Goal: Transaction & Acquisition: Purchase product/service

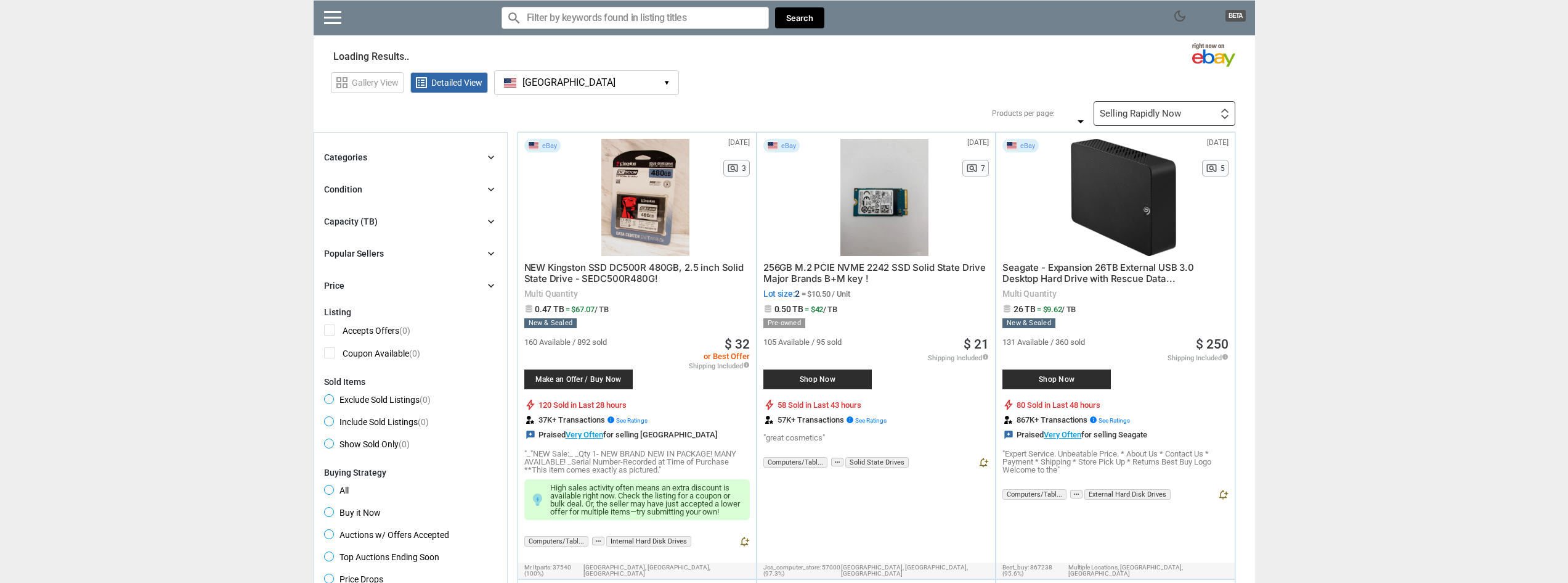
type input "*"
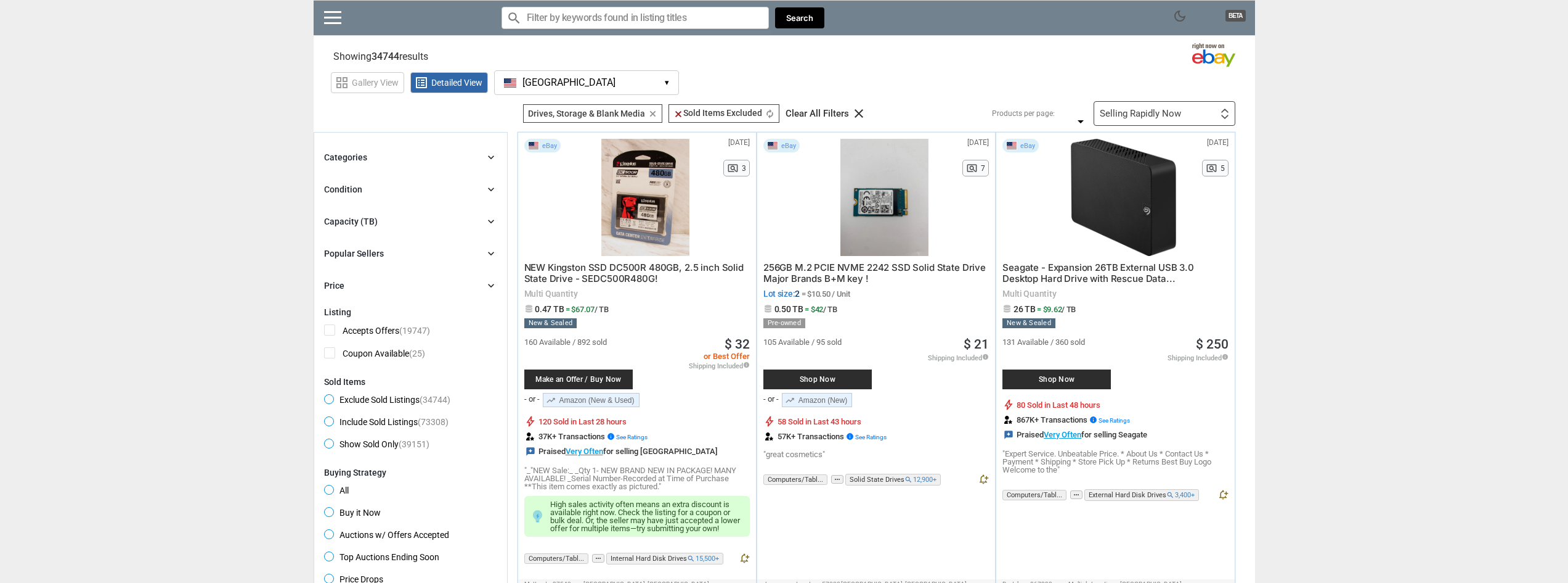
click at [491, 157] on icon "chevron_right" at bounding box center [491, 157] width 12 height 12
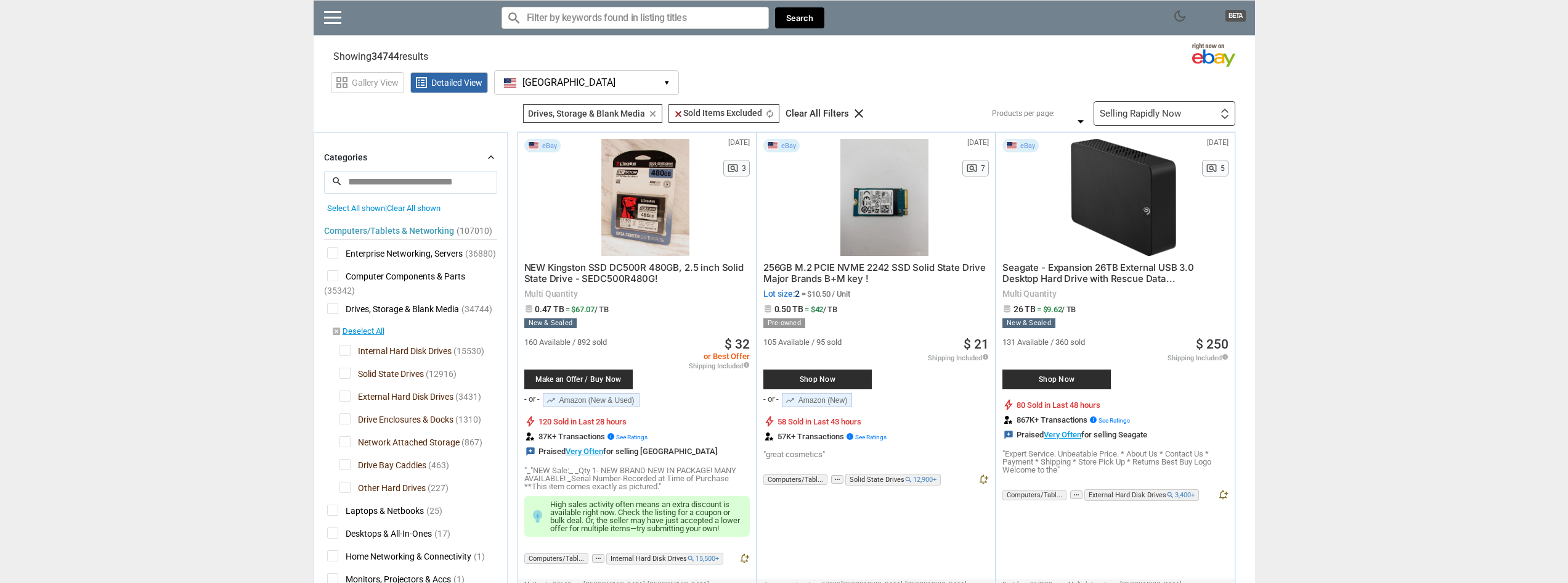
click at [491, 157] on icon "chevron_right" at bounding box center [491, 157] width 12 height 12
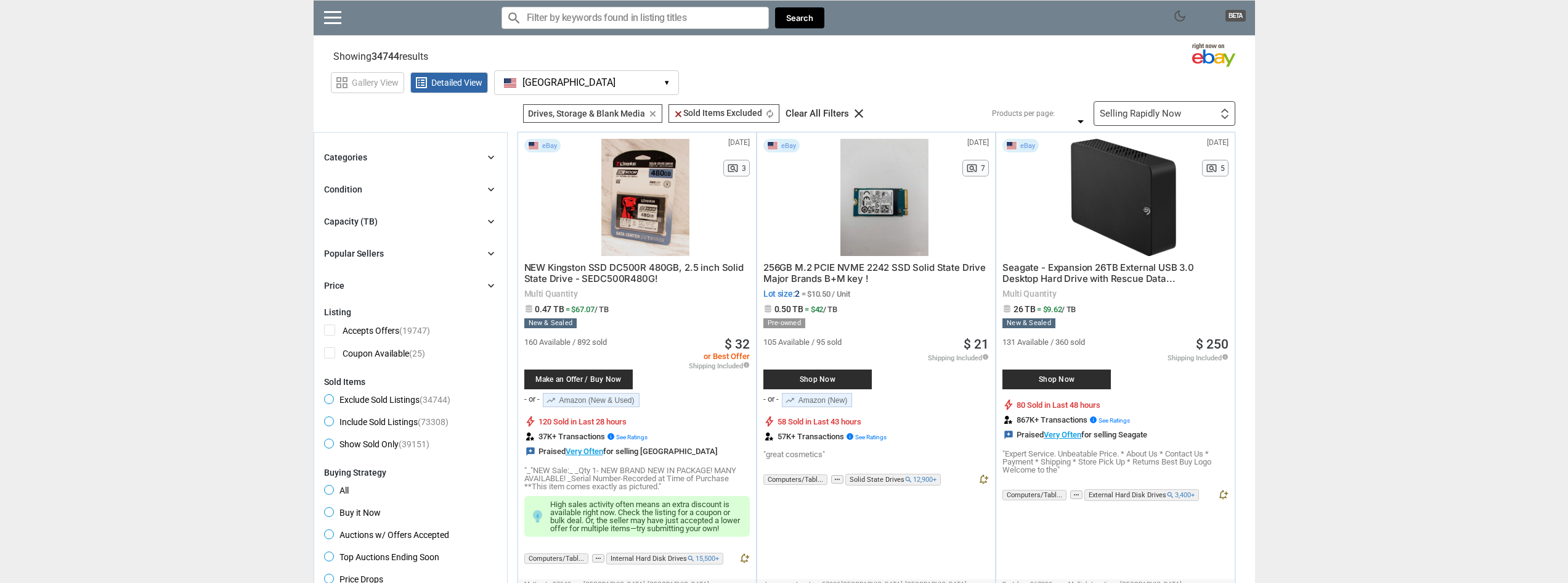
click at [480, 224] on div "Capacity (TB) chevron_right" at bounding box center [411, 221] width 173 height 15
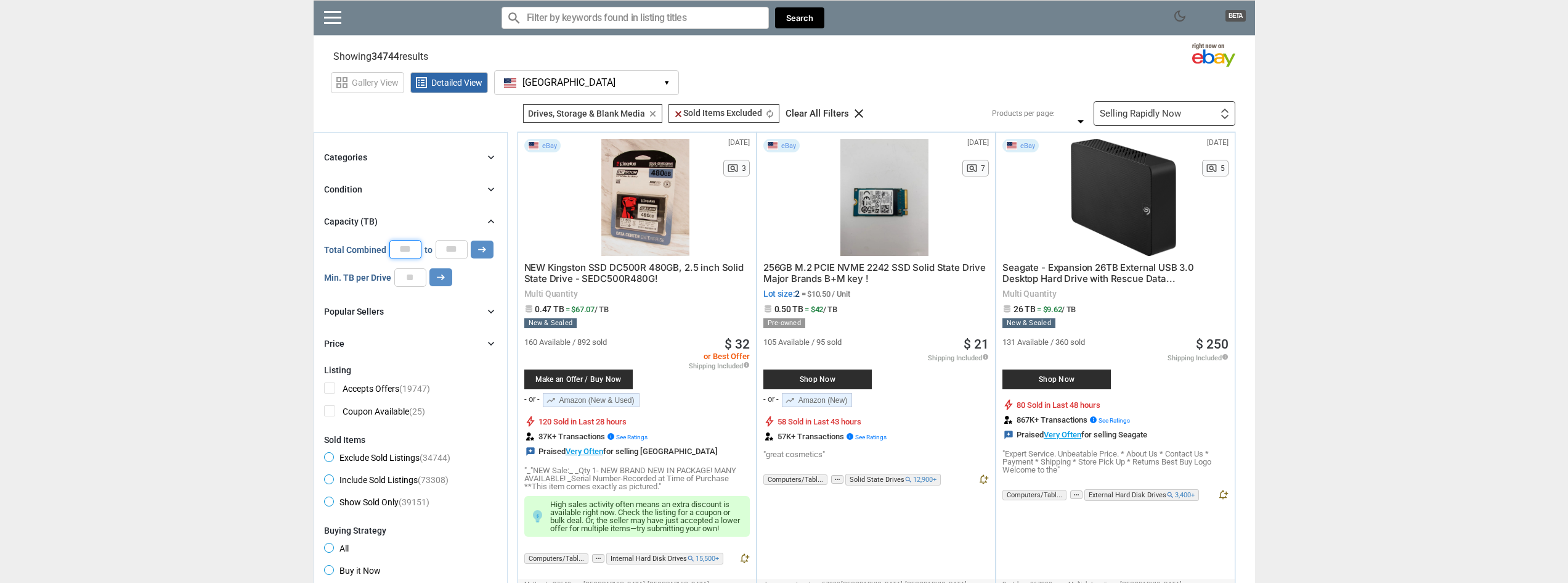
drag, startPoint x: 407, startPoint y: 250, endPoint x: 385, endPoint y: 256, distance: 22.8
click at [387, 254] on div "Total Combined * to * arrow_right_alt" at bounding box center [409, 249] width 169 height 18
type input "*"
drag, startPoint x: 445, startPoint y: 251, endPoint x: 434, endPoint y: 251, distance: 11.0
click at [434, 251] on div "Total Combined * to * arrow_right_alt" at bounding box center [409, 249] width 169 height 18
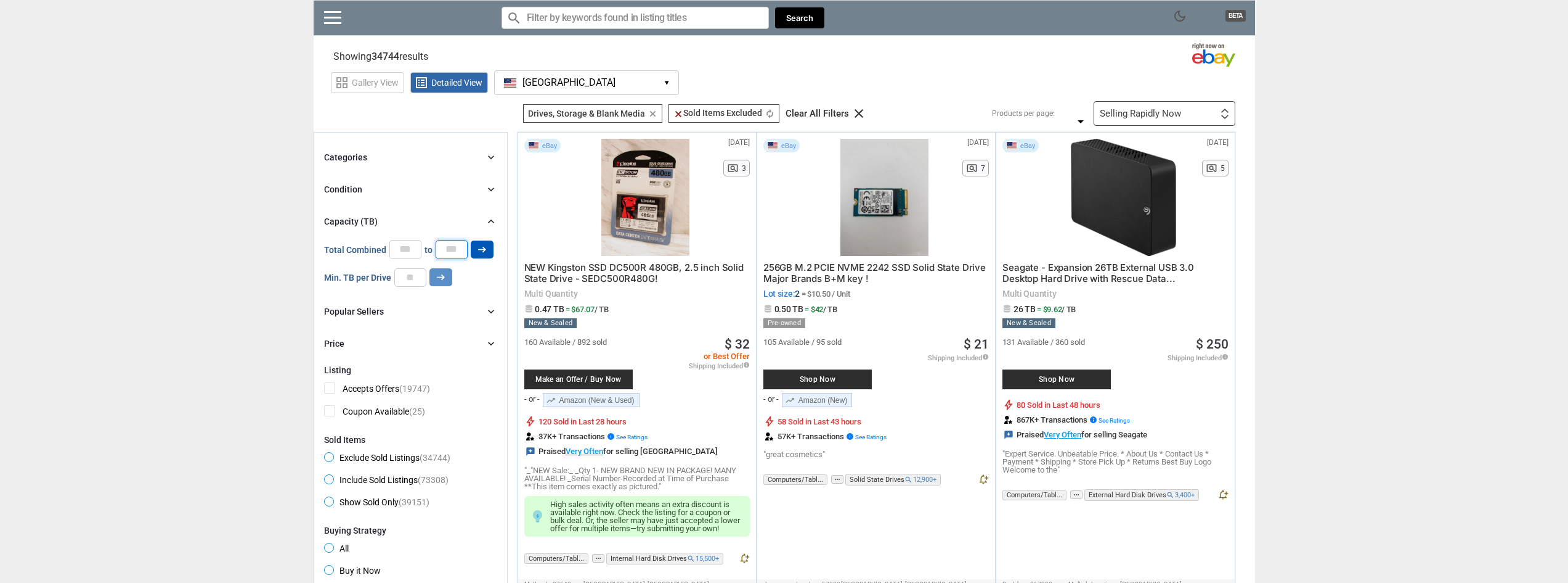
type input "**"
click at [487, 245] on icon "arrow_right_alt" at bounding box center [482, 250] width 11 height 11
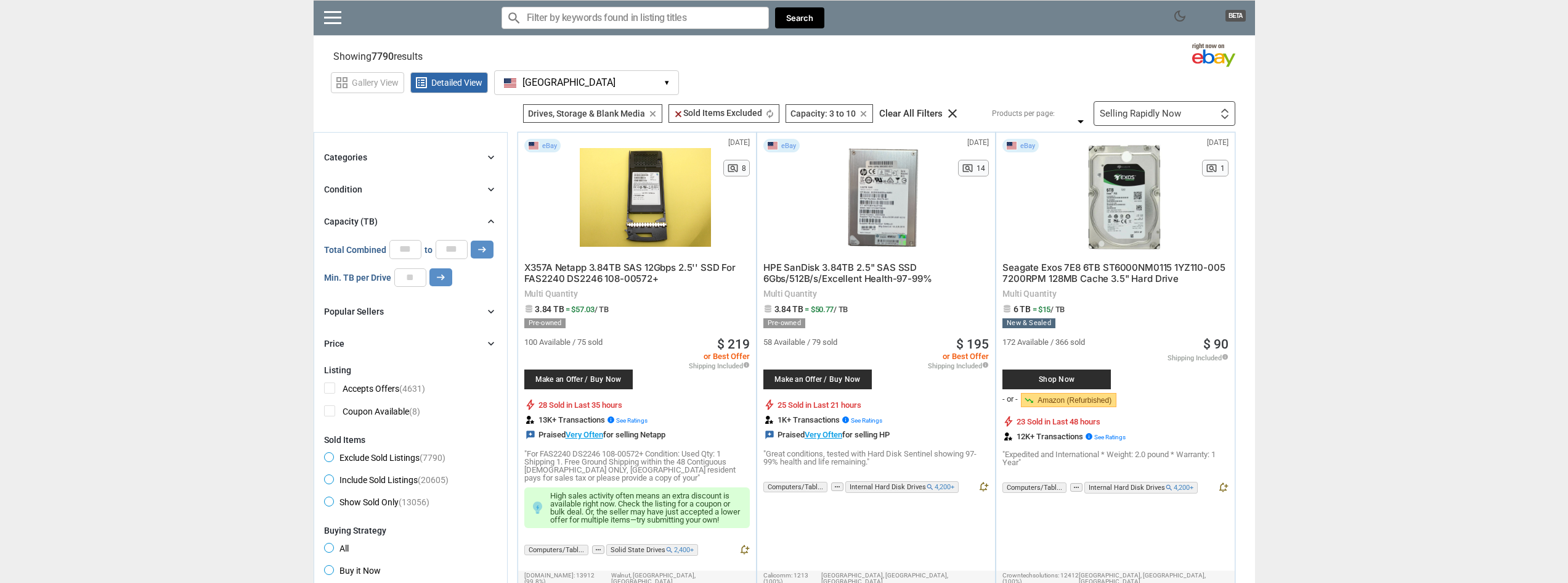
click at [483, 344] on div "Price chevron_right" at bounding box center [411, 343] width 173 height 15
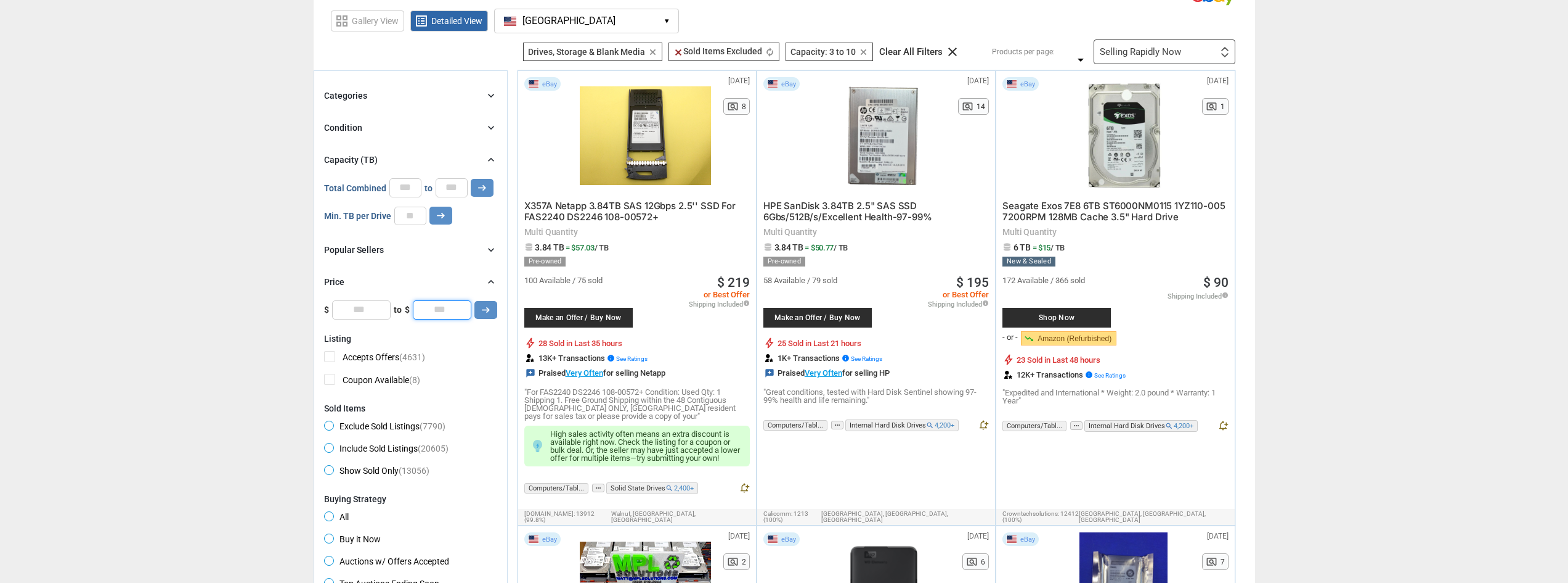
drag, startPoint x: 448, startPoint y: 309, endPoint x: 402, endPoint y: 312, distance: 46.1
click at [402, 312] on div "$ * to $ * arrow_right_alt" at bounding box center [411, 309] width 173 height 18
click at [485, 307] on icon "arrow_right_alt" at bounding box center [485, 310] width 11 height 11
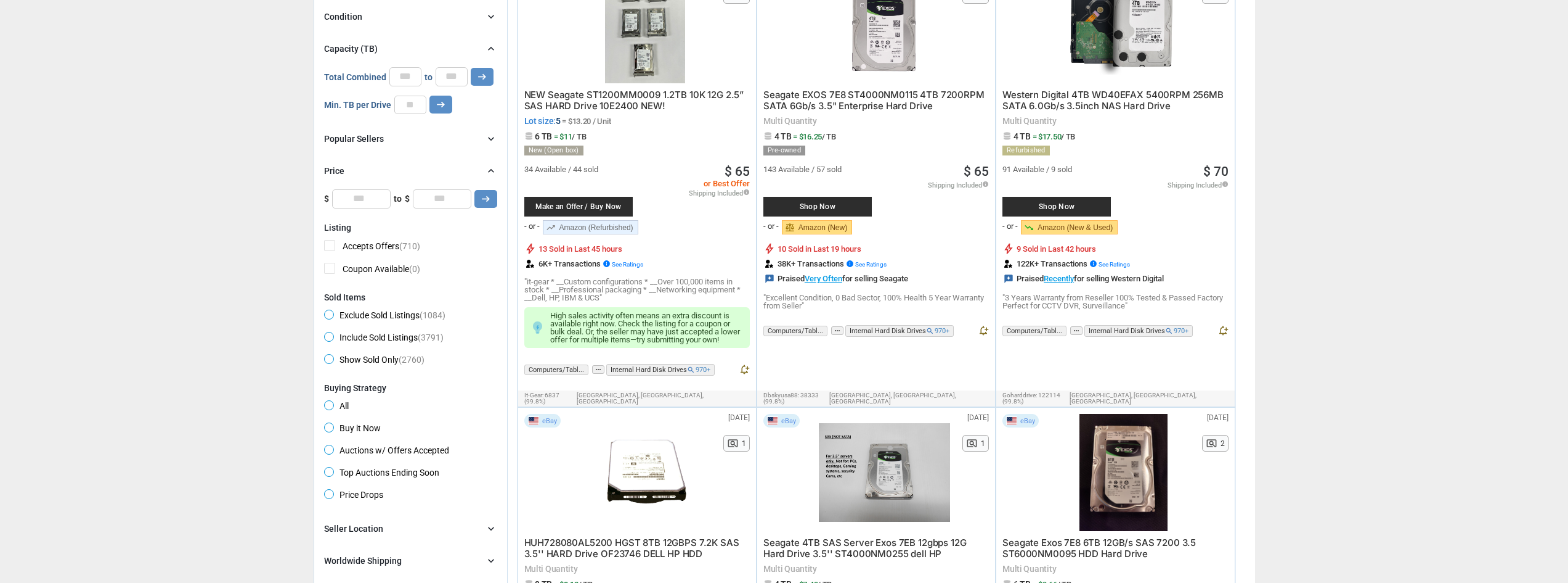
scroll to position [370, 0]
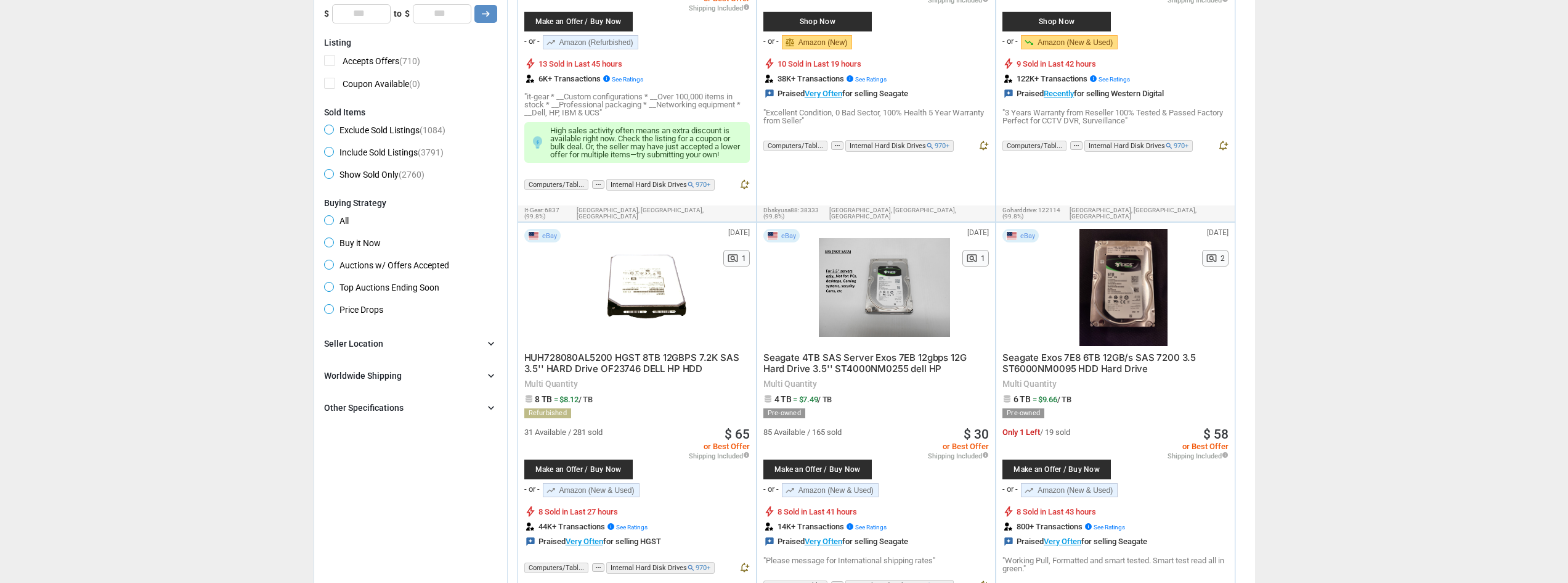
click at [331, 246] on span "Buy it Now" at bounding box center [352, 245] width 56 height 15
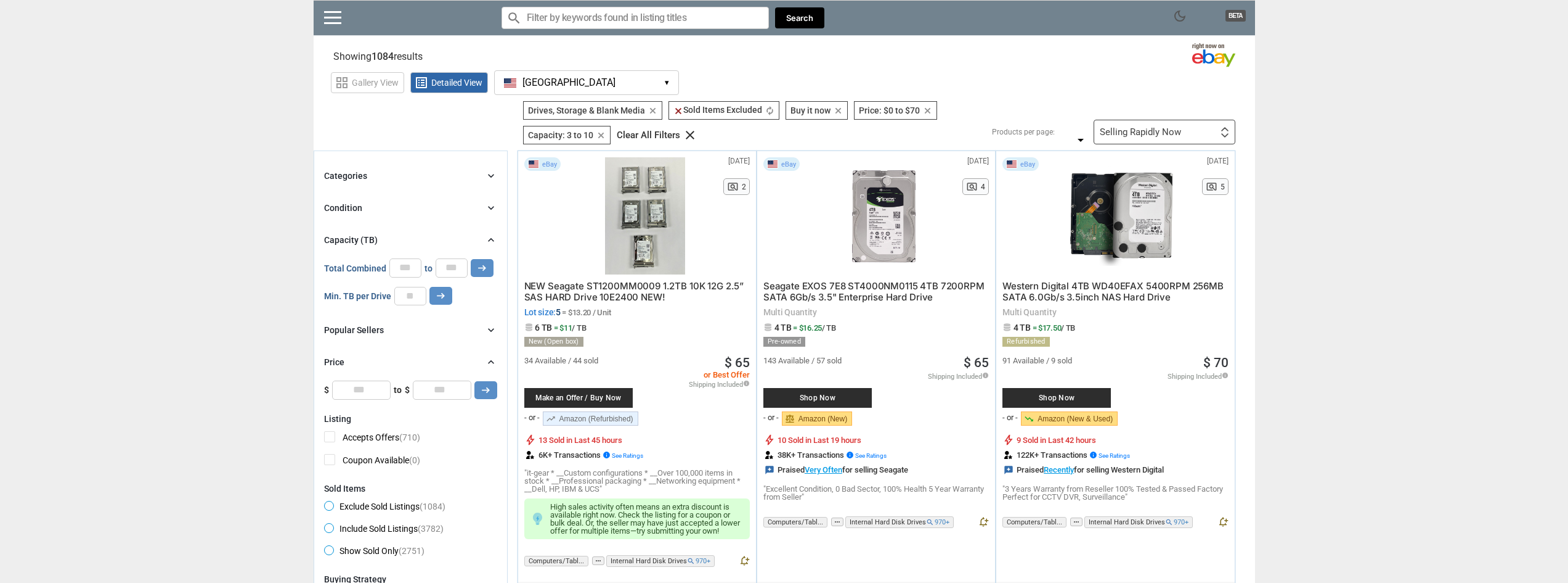
click at [1174, 138] on div "Selling Rapidly Now First or Last Chance to Buy Recently Listed Selling Rapidly…" at bounding box center [1164, 131] width 142 height 25
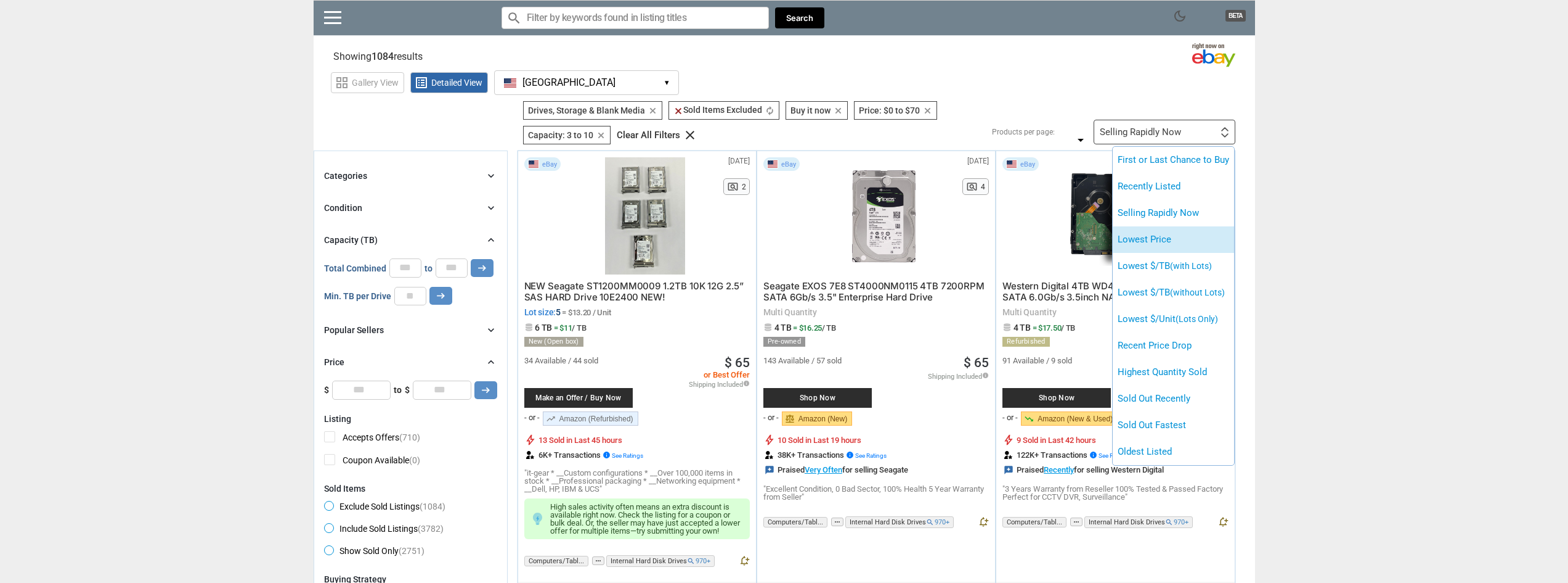
click at [1162, 238] on li "Lowest Price" at bounding box center [1173, 239] width 121 height 27
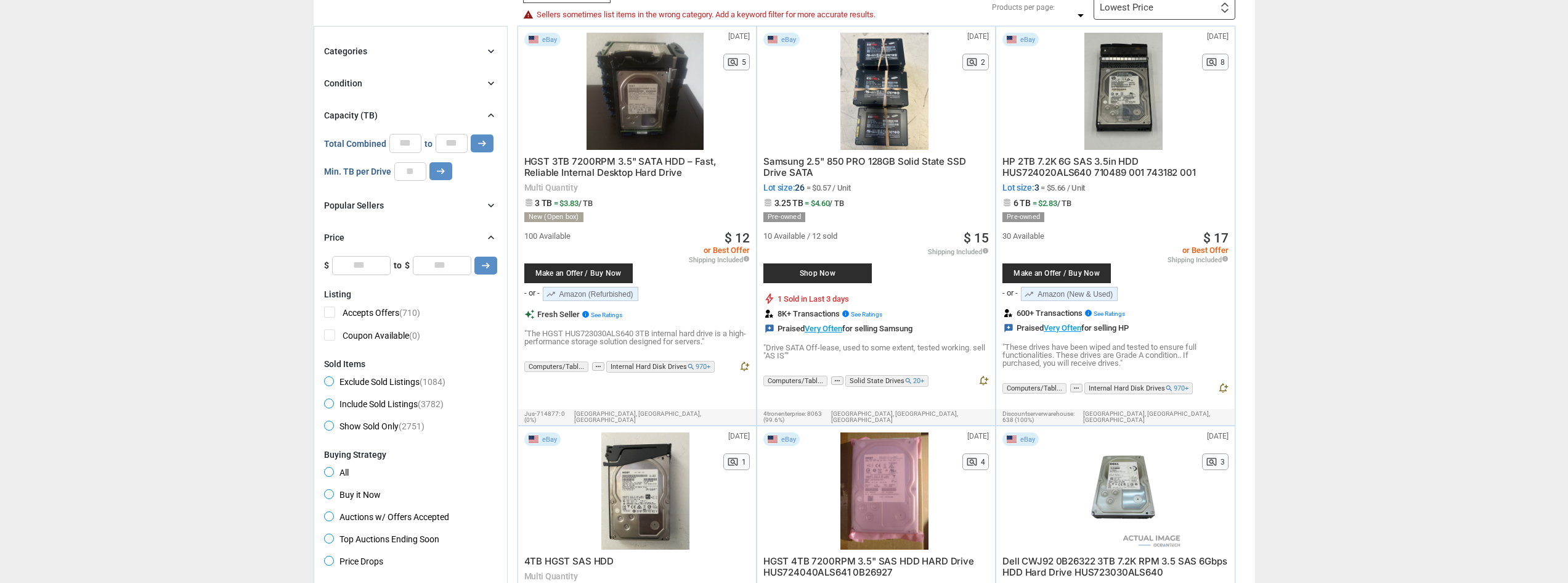
scroll to position [388, 0]
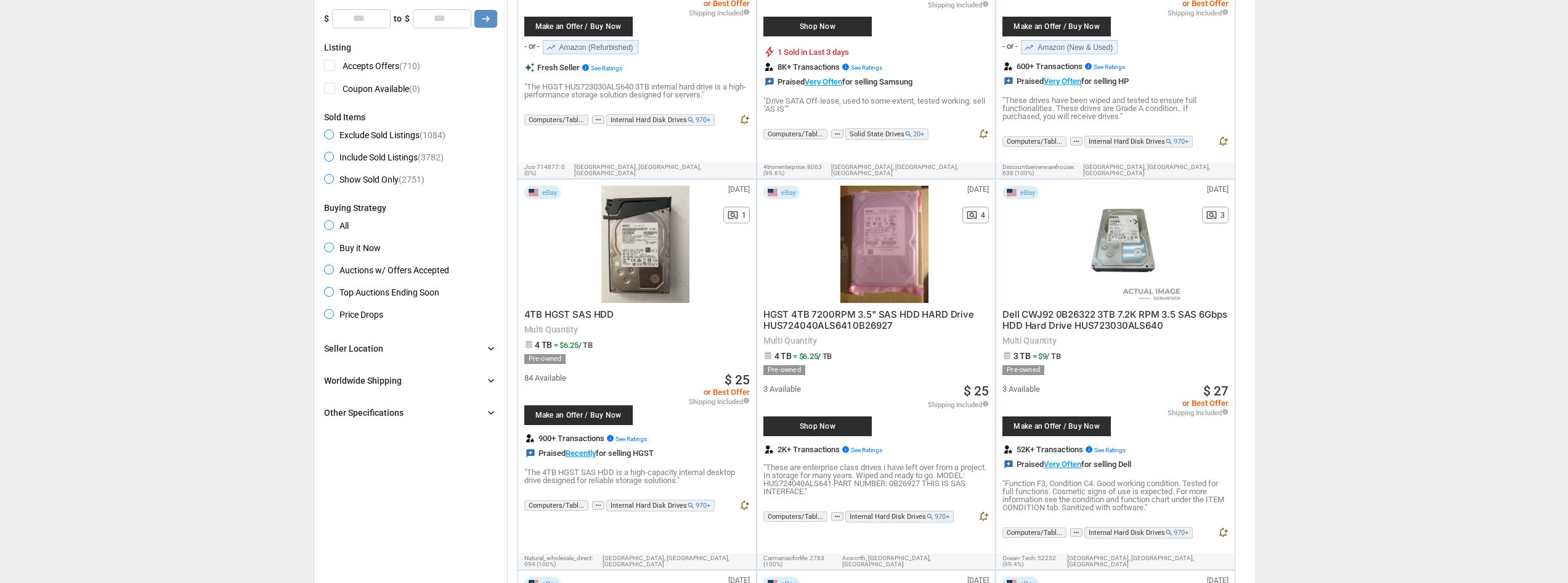
click at [381, 402] on div "Brand chevron_right search Select All | Clear All Filters Model chevron_right s…" at bounding box center [411, 380] width 173 height 79
click at [379, 406] on div "Other Specifications" at bounding box center [364, 412] width 79 height 12
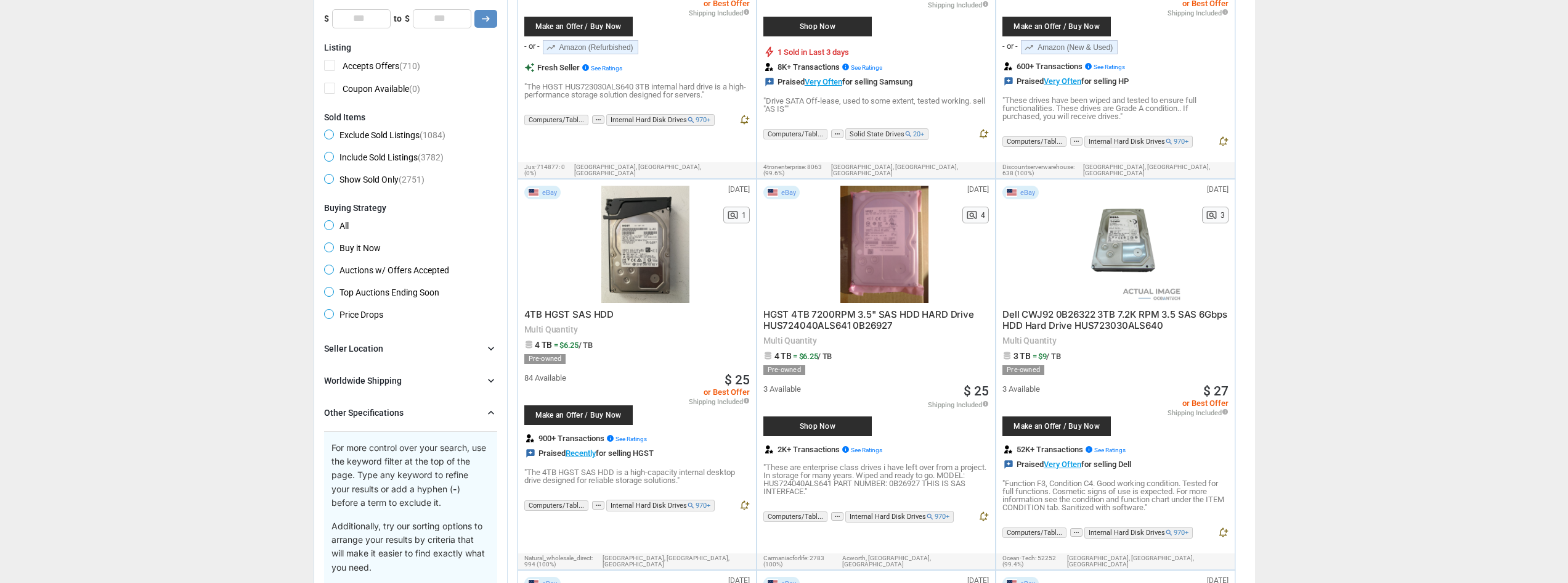
scroll to position [634, 0]
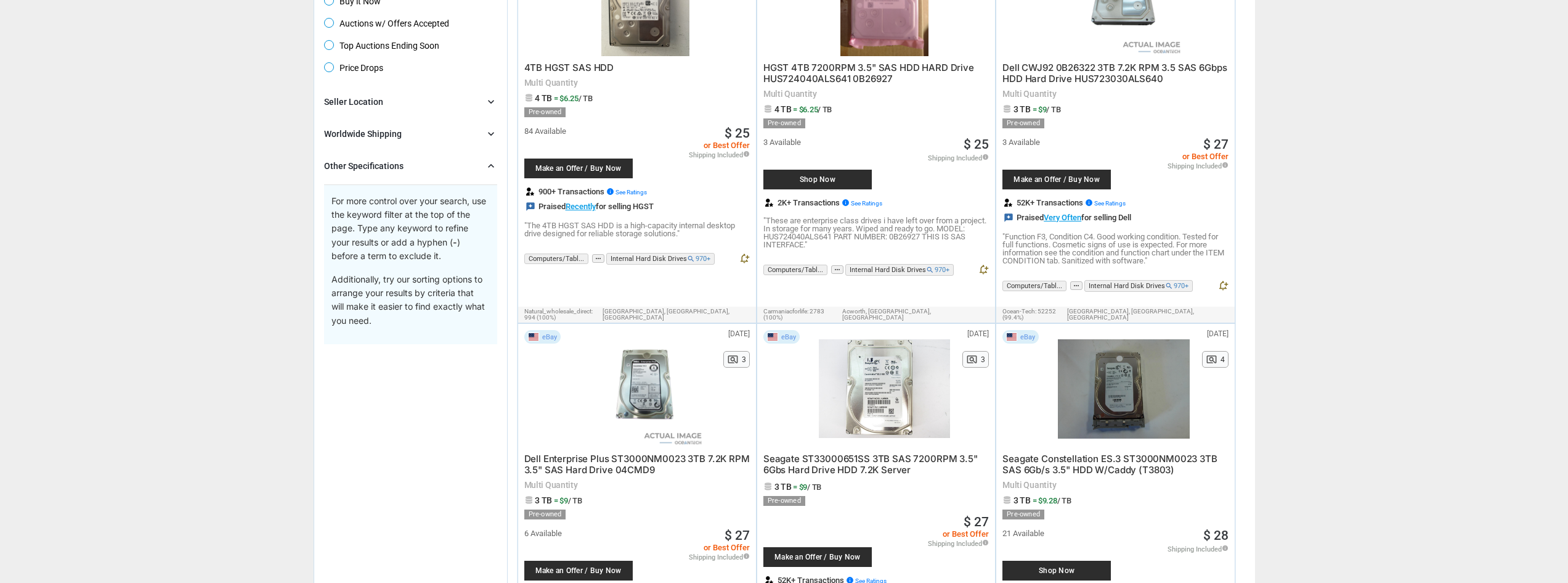
click at [374, 169] on div "Other Specifications" at bounding box center [364, 165] width 79 height 12
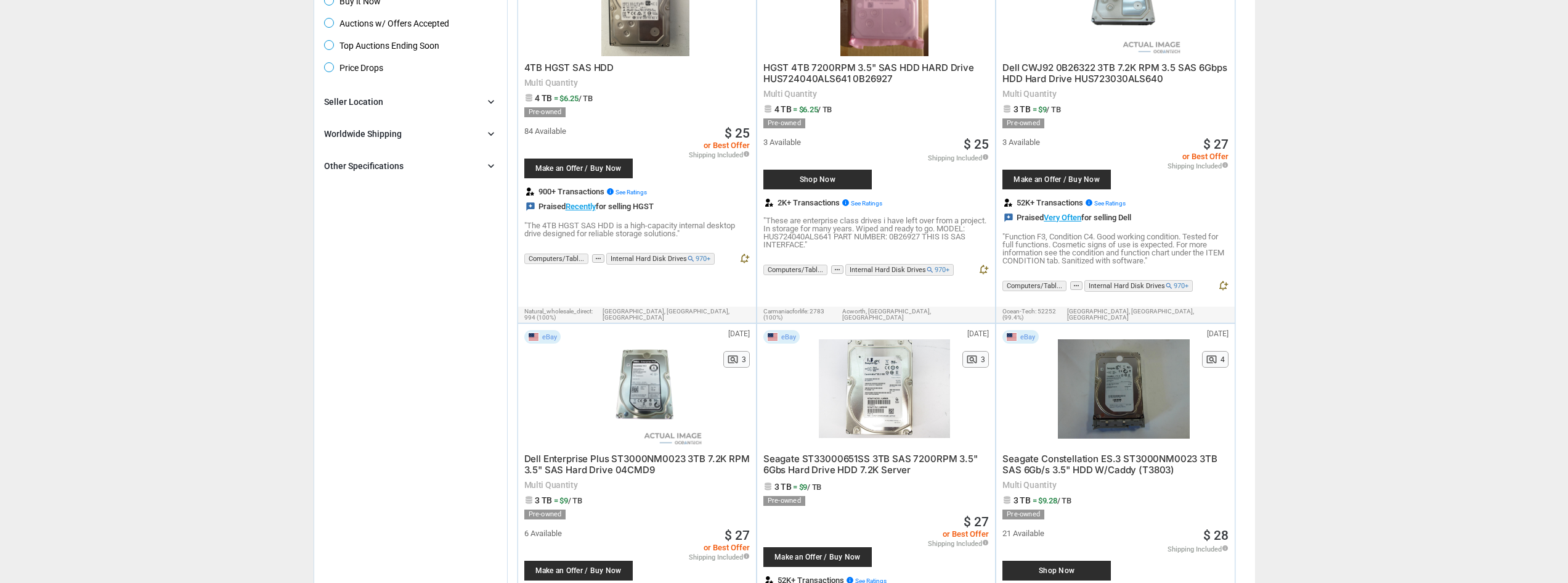
click at [399, 101] on div "Seller Location chevron_right" at bounding box center [411, 102] width 173 height 15
click at [328, 142] on span "[GEOGRAPHIC_DATA]" at bounding box center [375, 145] width 102 height 15
type input "**"
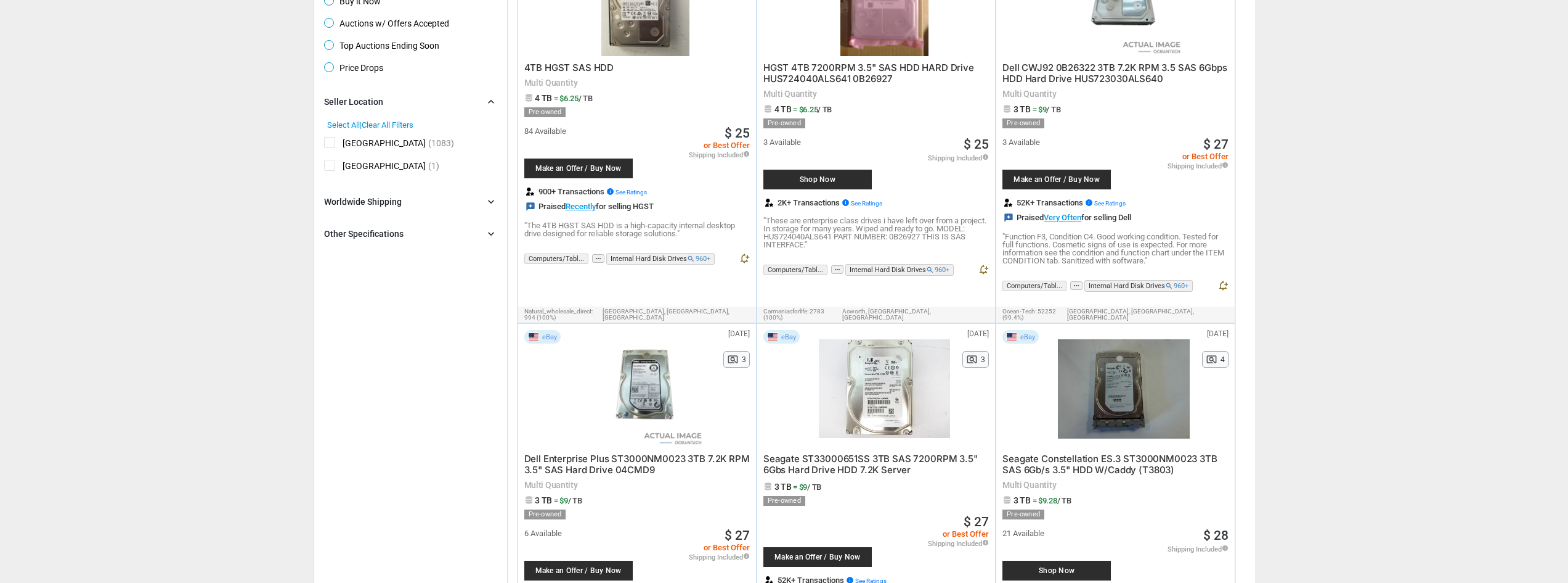
click at [369, 101] on div "Seller Location" at bounding box center [353, 101] width 59 height 12
click at [372, 133] on div "Worldwide Shipping" at bounding box center [363, 133] width 77 height 12
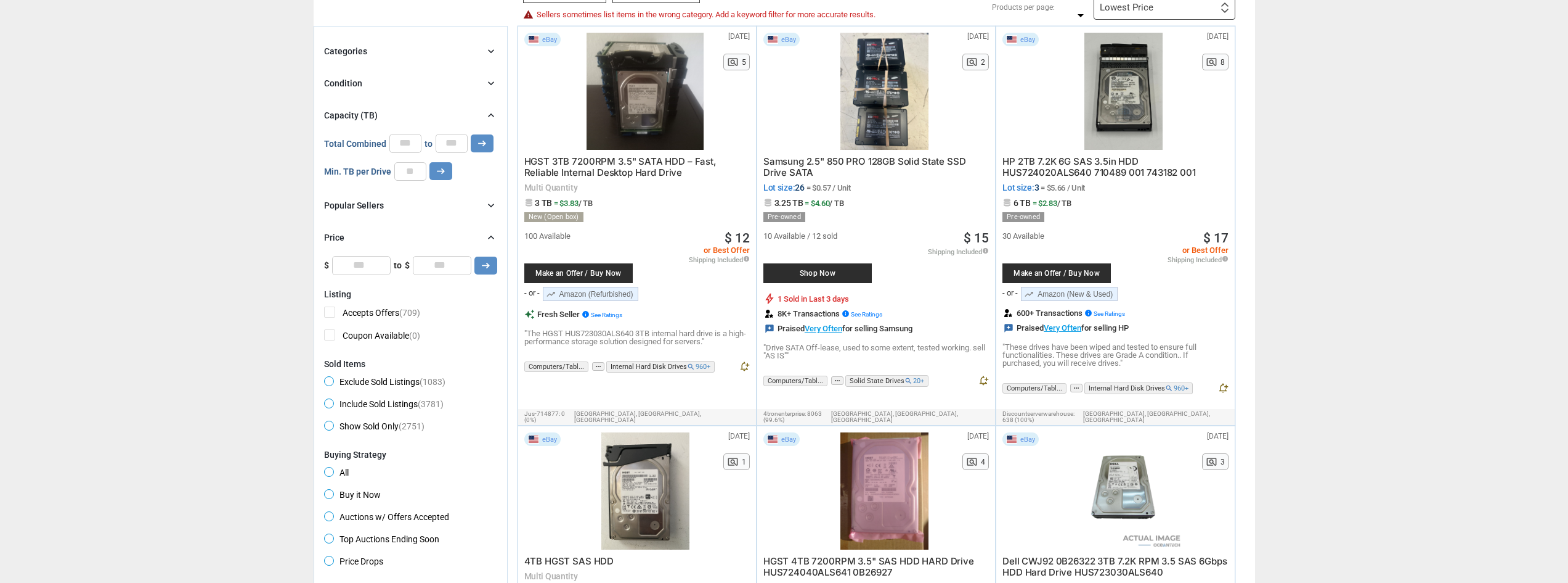
scroll to position [79, 0]
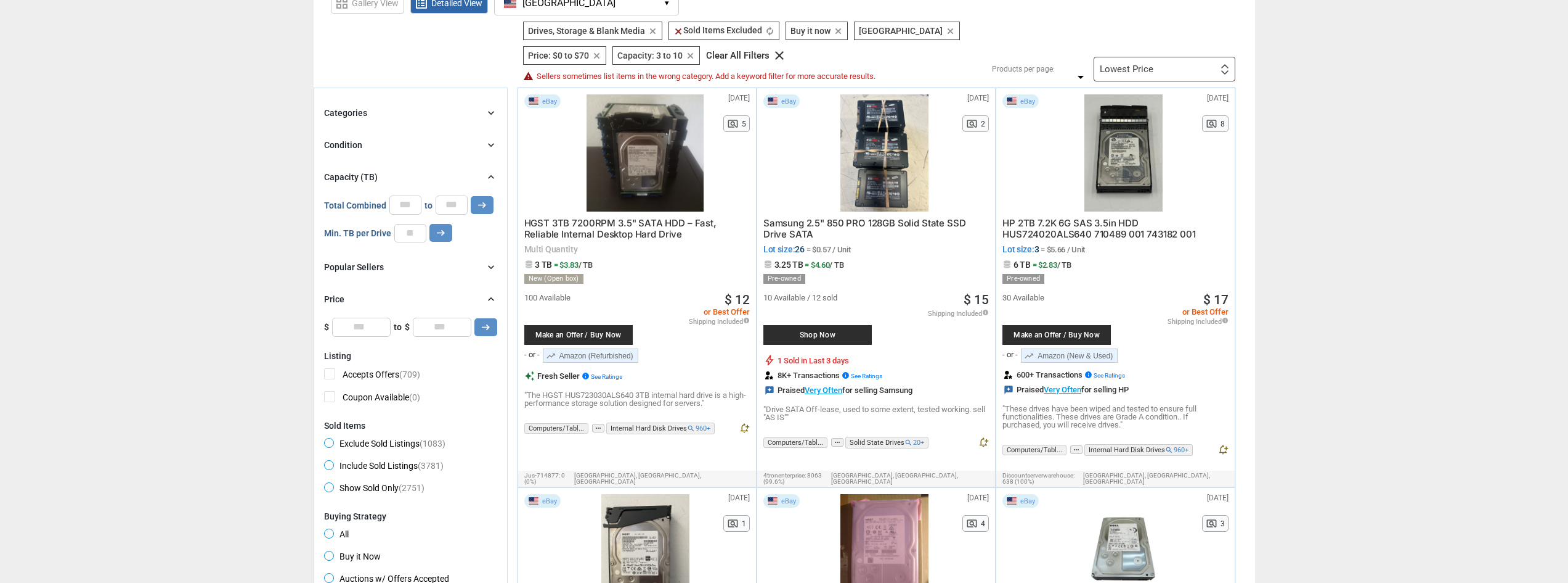
click at [367, 144] on div "Condition chevron_right" at bounding box center [411, 145] width 173 height 15
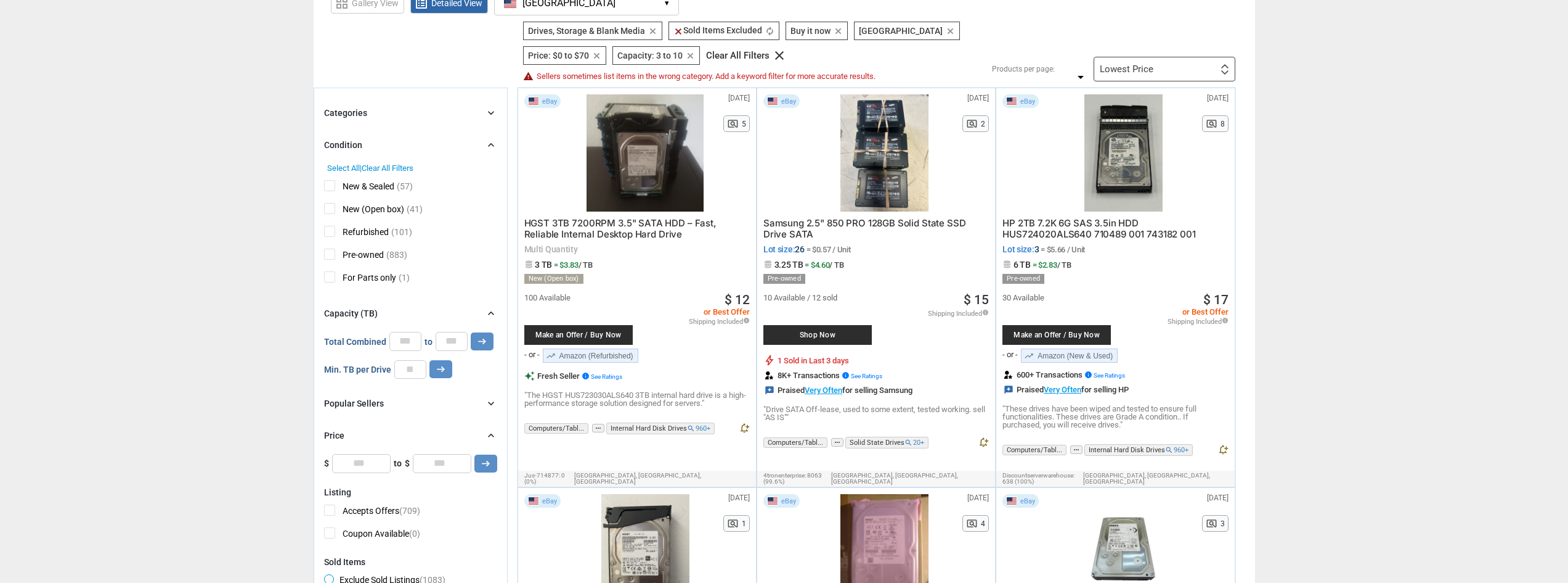
click at [367, 144] on div "Condition chevron_right" at bounding box center [411, 145] width 173 height 15
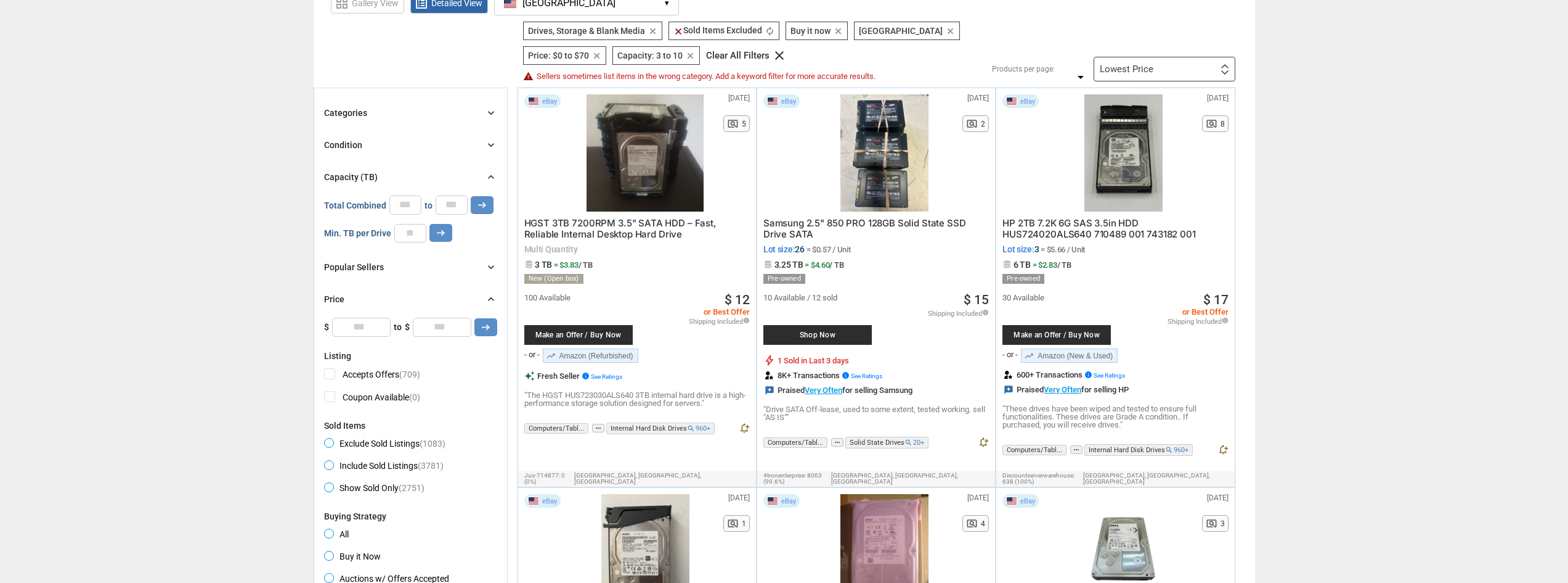
click at [370, 113] on div "Categories chevron_right" at bounding box center [411, 112] width 173 height 15
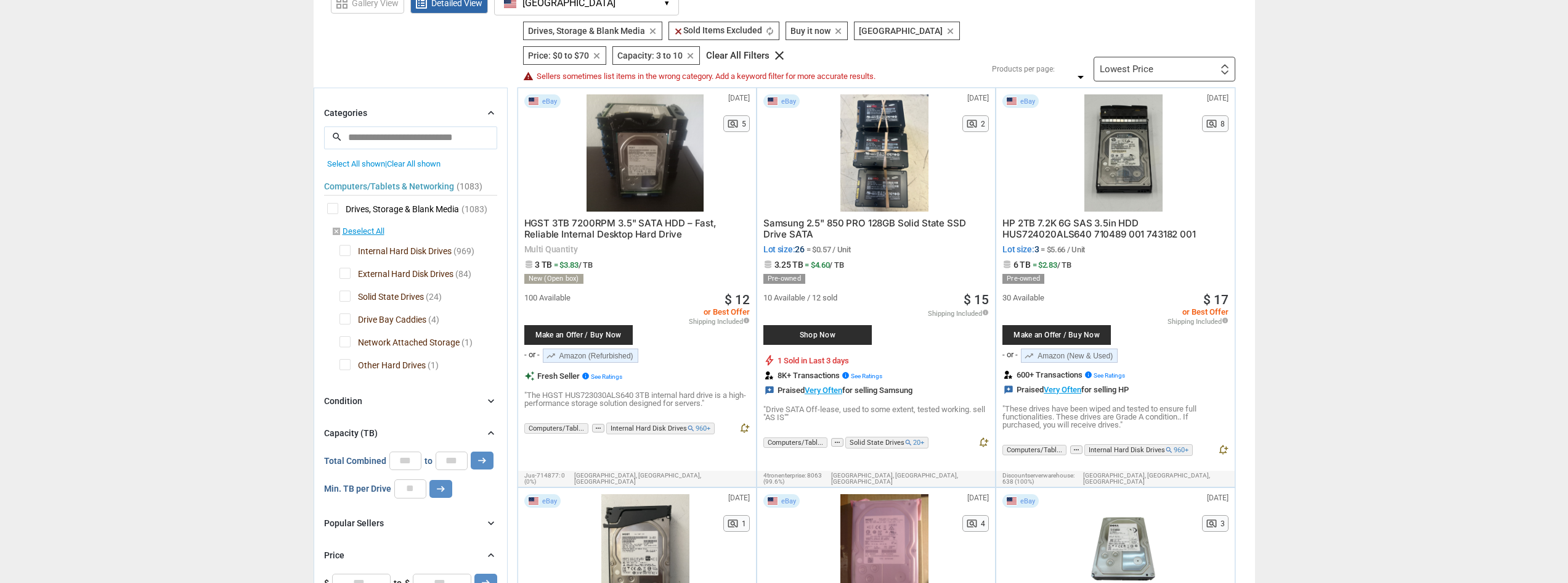
click at [370, 112] on div "Categories chevron_right" at bounding box center [411, 112] width 173 height 15
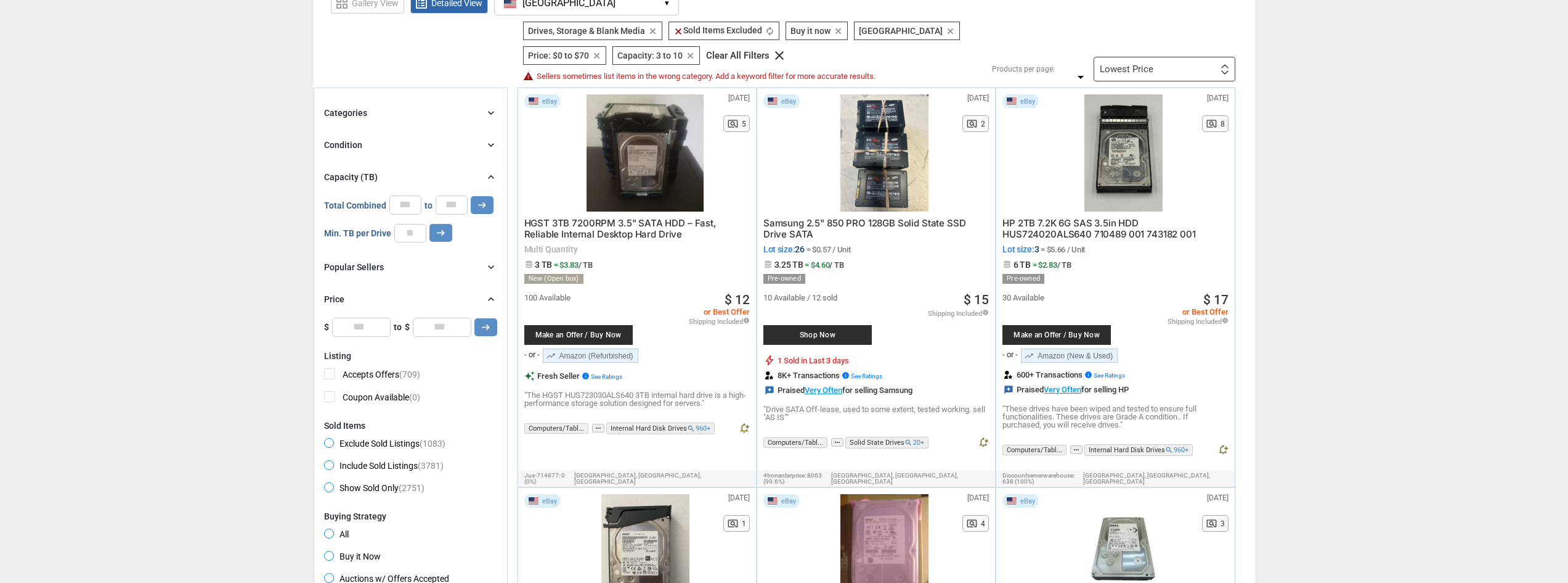
scroll to position [0, 0]
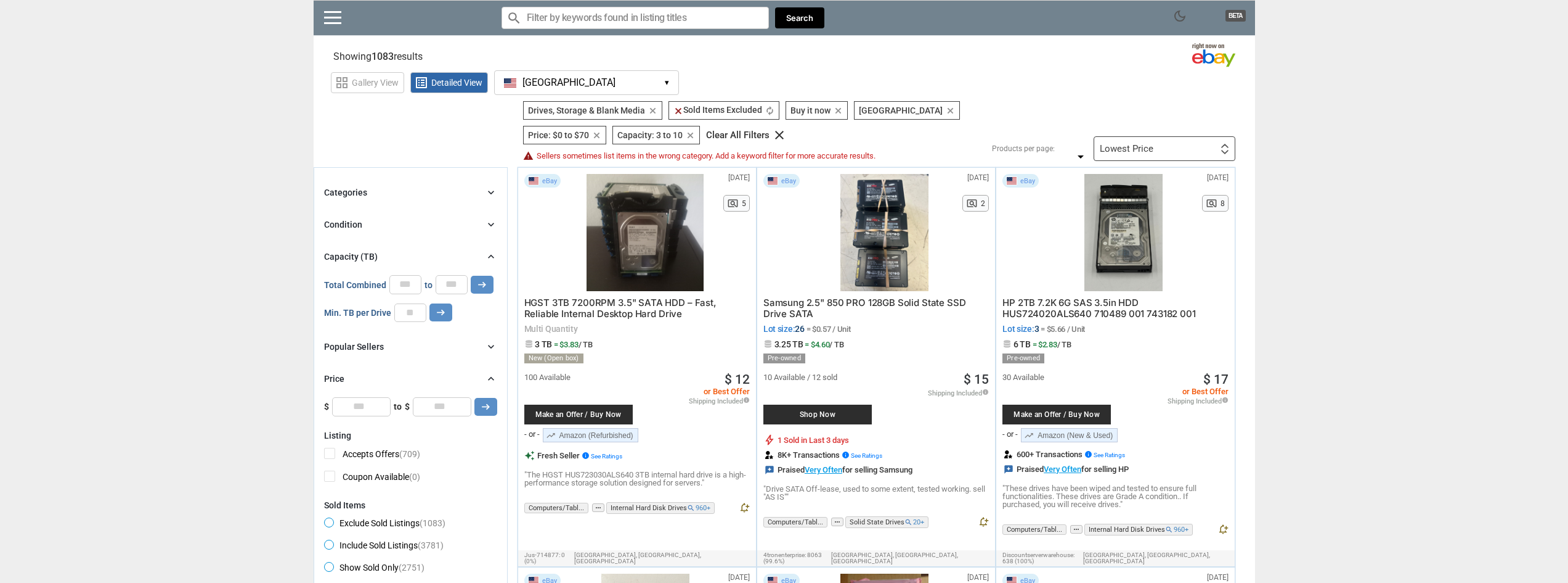
click at [576, 23] on input "Search for models" at bounding box center [635, 18] width 267 height 22
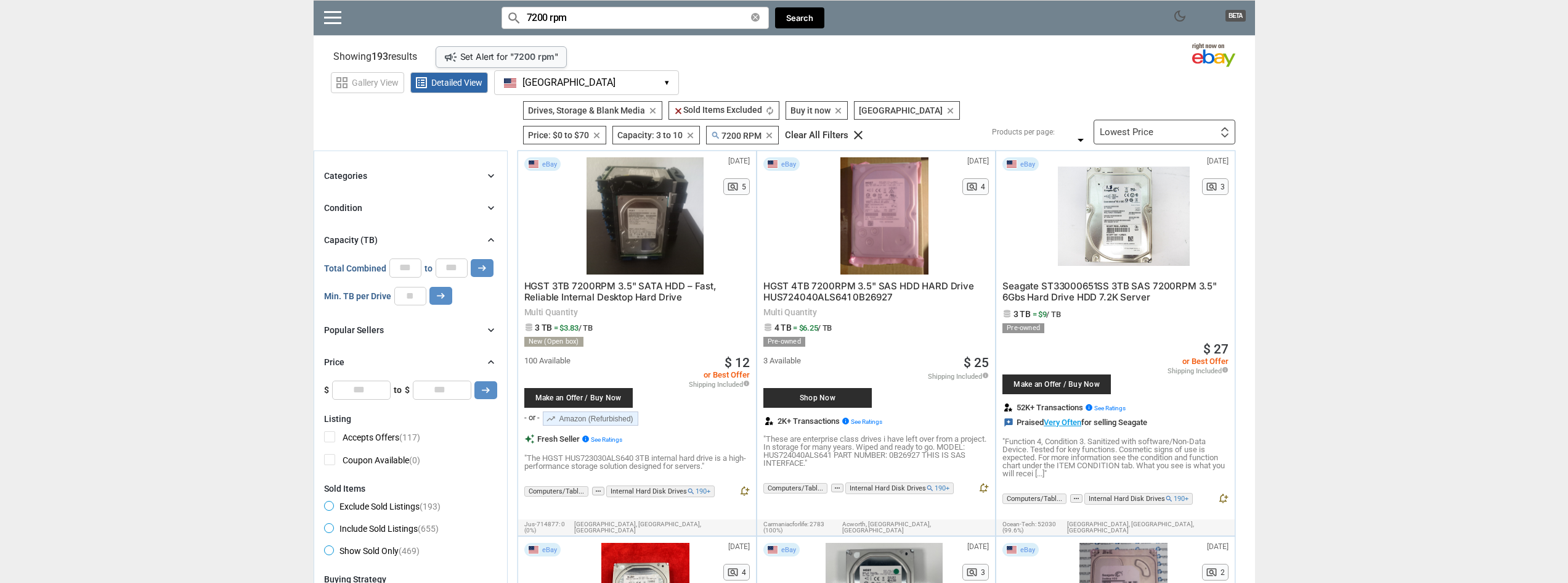
drag, startPoint x: 537, startPoint y: 22, endPoint x: 513, endPoint y: 20, distance: 24.1
click at [513, 20] on div "search 7200 rpm clear" at bounding box center [635, 18] width 267 height 22
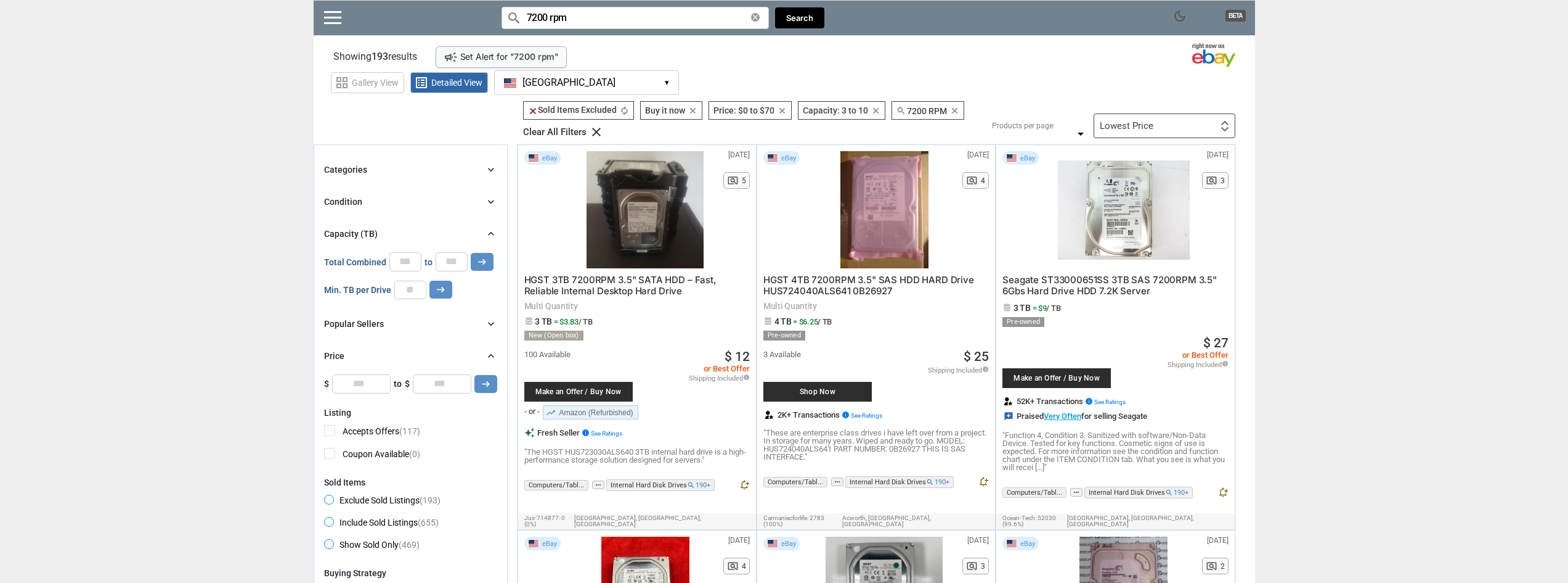
type input "7200 rpm"
drag, startPoint x: 407, startPoint y: 259, endPoint x: 355, endPoint y: 260, distance: 52.0
click at [355, 260] on div "Total Combined * to ** arrow_right_alt" at bounding box center [409, 261] width 169 height 18
type input "*"
click at [471, 253] on button "arrow_right_alt" at bounding box center [482, 262] width 23 height 18
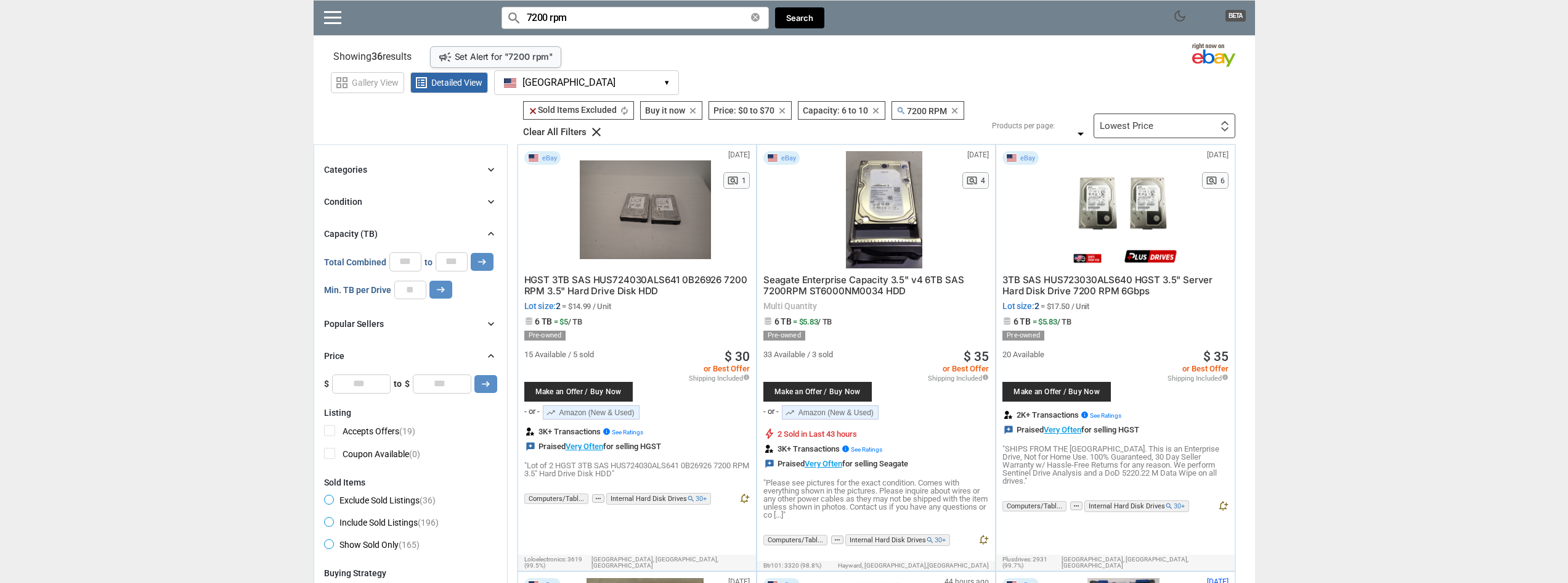
click at [619, 9] on input "7200 rpm" at bounding box center [635, 18] width 267 height 22
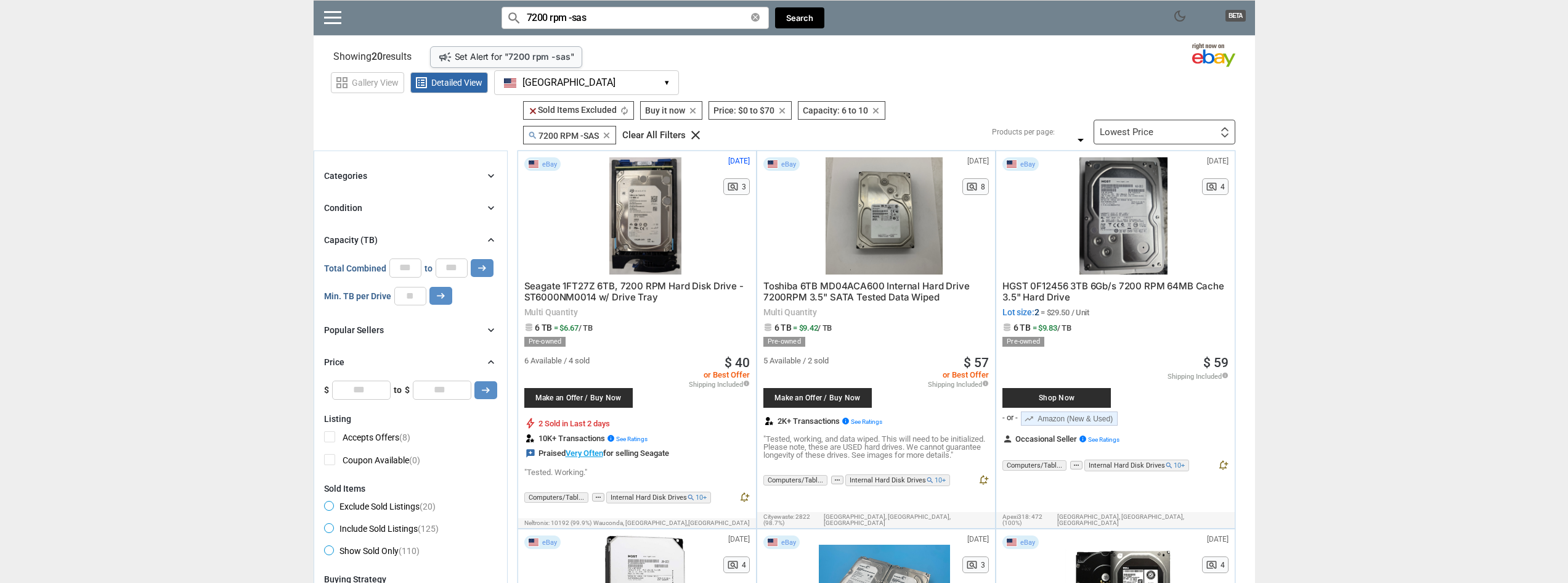
click at [634, 213] on div at bounding box center [645, 216] width 131 height 117
click at [616, 215] on div at bounding box center [645, 216] width 131 height 117
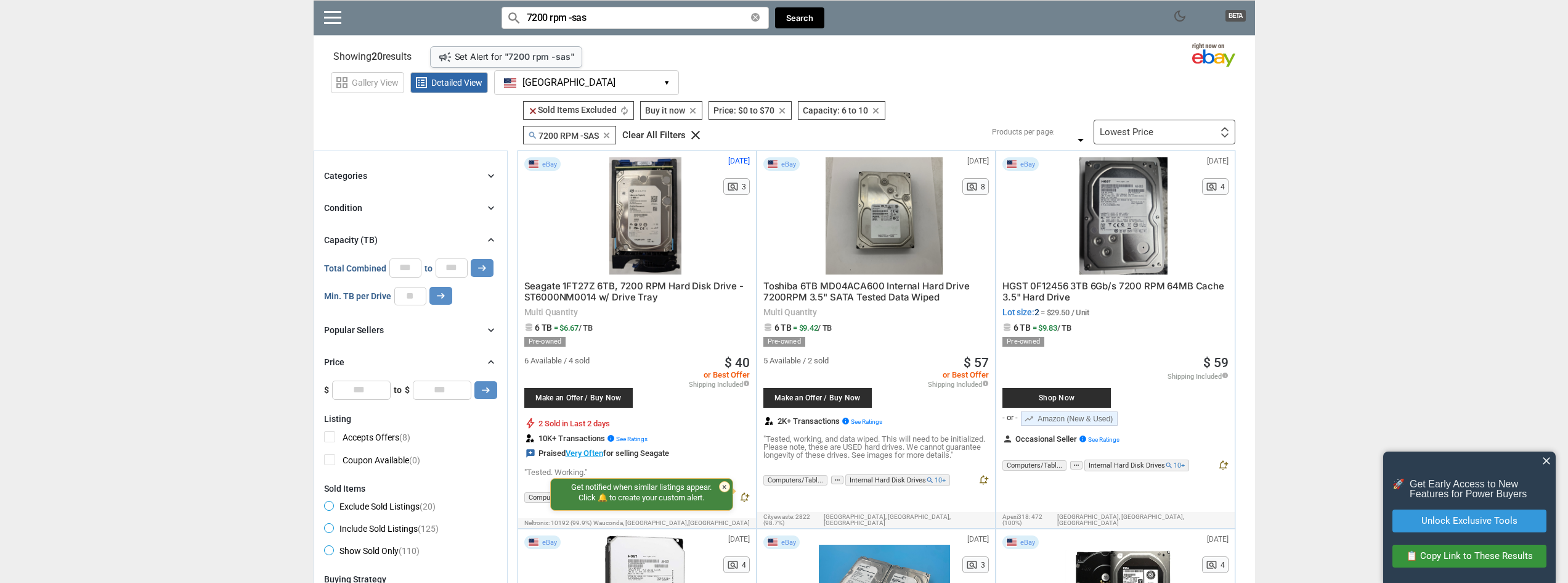
click at [893, 196] on div at bounding box center [884, 216] width 131 height 117
drag, startPoint x: 575, startPoint y: 20, endPoint x: 687, endPoint y: 8, distance: 112.6
click at [685, 7] on input "7200 rpm -sas" at bounding box center [635, 18] width 267 height 22
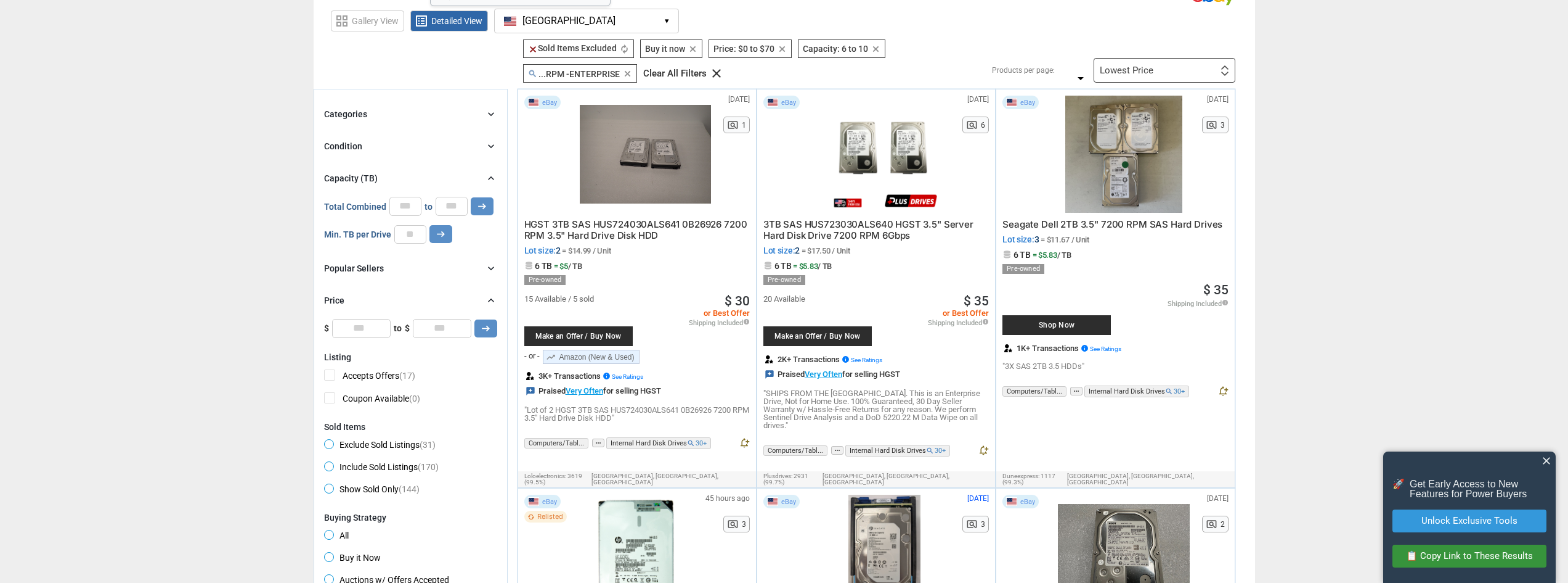
scroll to position [123, 0]
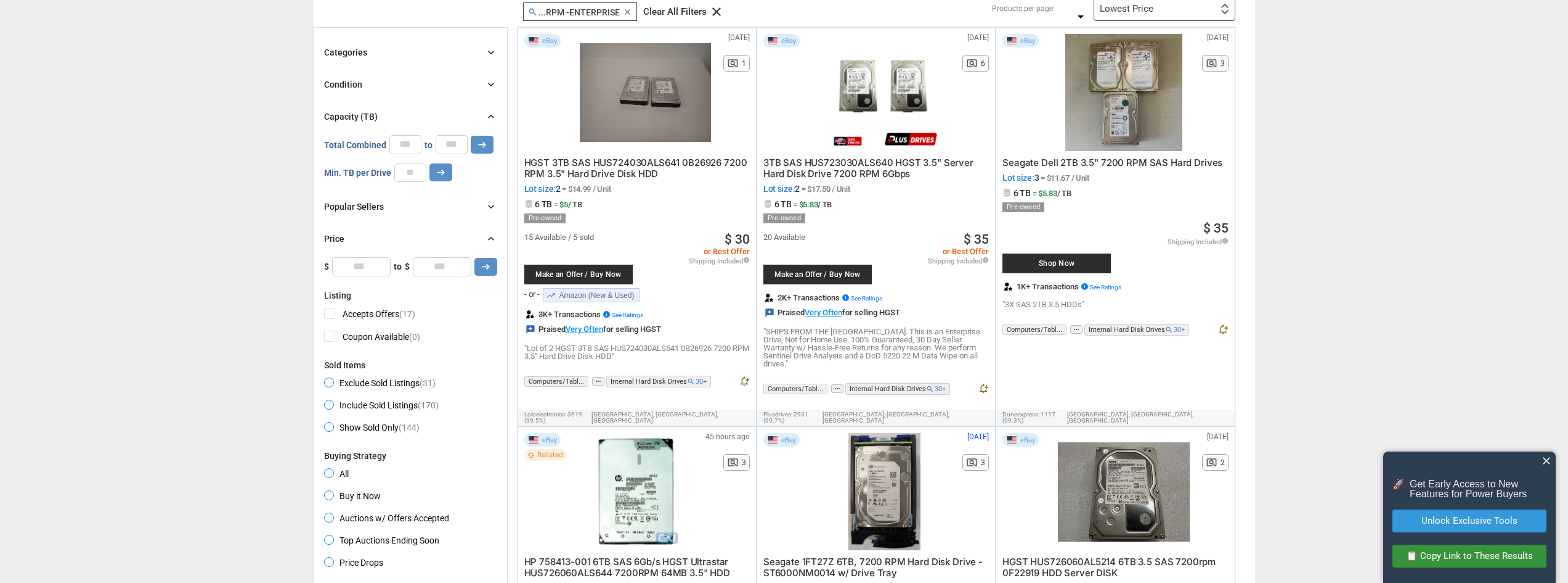
type input "7200 rpm -enterprise"
